Goal: Navigation & Orientation: Find specific page/section

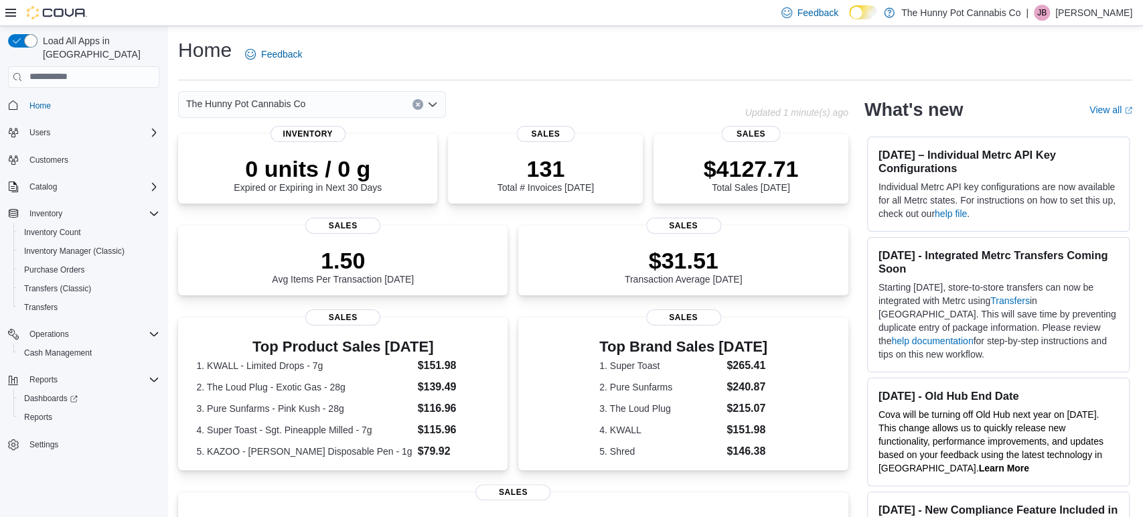
click at [1101, 17] on p "Jessie Britton" at bounding box center [1094, 13] width 77 height 16
click at [1055, 122] on span "Sign Out" at bounding box center [1046, 128] width 36 height 13
